Goal: Check status: Check status

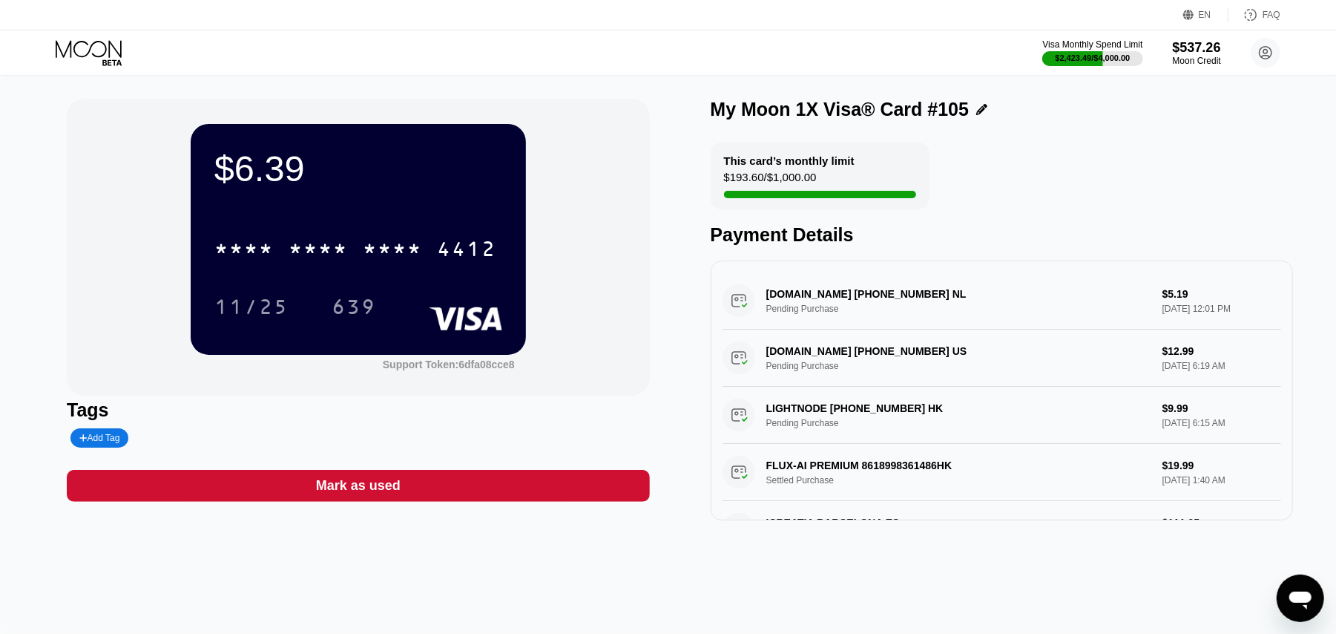
click at [101, 50] on icon at bounding box center [90, 53] width 69 height 26
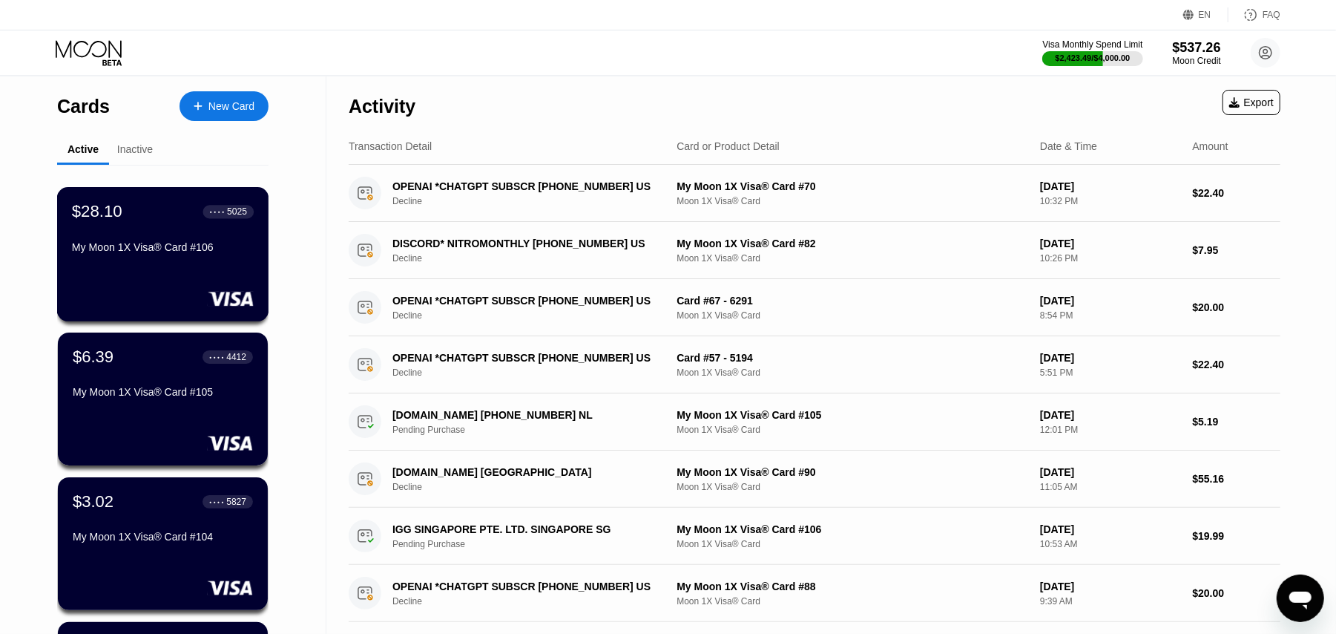
click at [156, 233] on div "$28.10 ● ● ● ● 5025 My Moon 1X Visa® Card #106" at bounding box center [163, 230] width 182 height 57
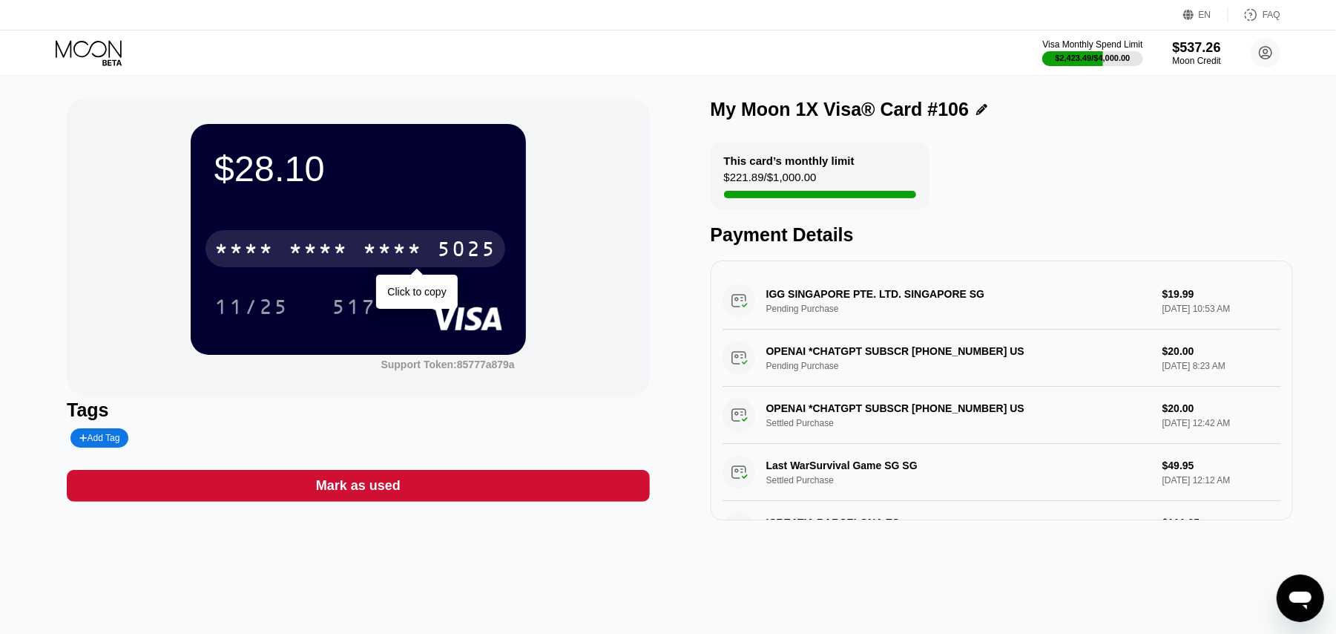
click at [338, 252] on div "* * * *" at bounding box center [318, 251] width 59 height 24
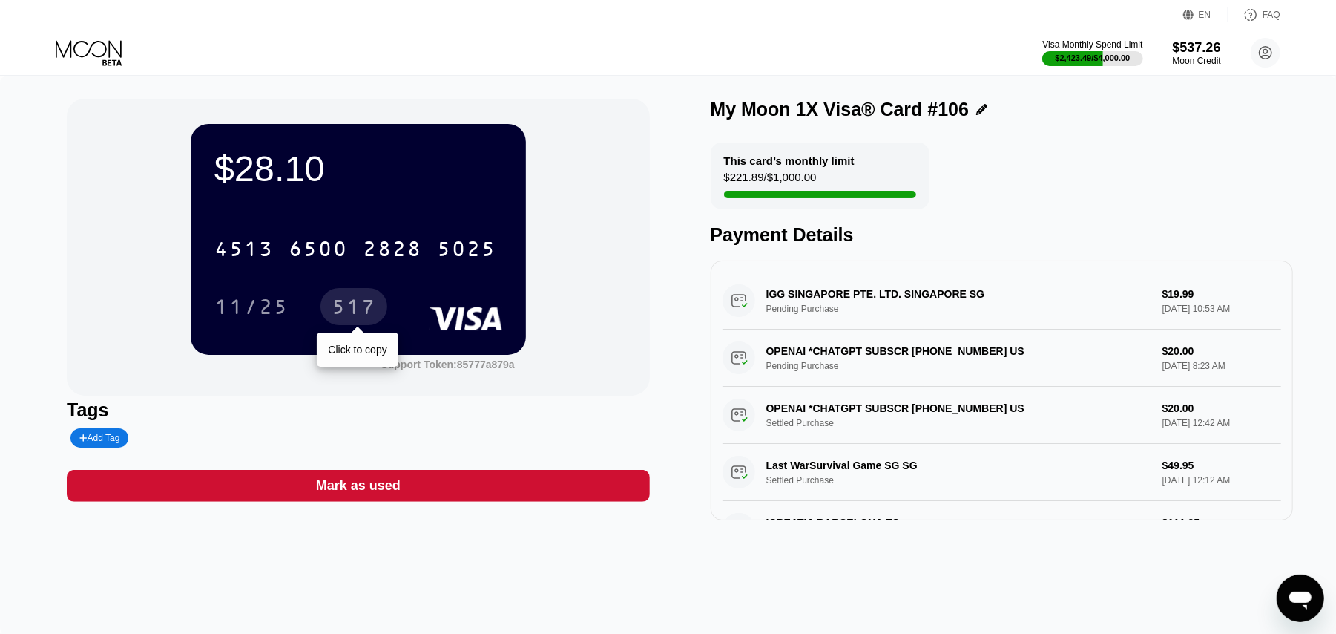
click at [361, 309] on div "517" at bounding box center [354, 309] width 45 height 24
